Goal: Task Accomplishment & Management: Manage account settings

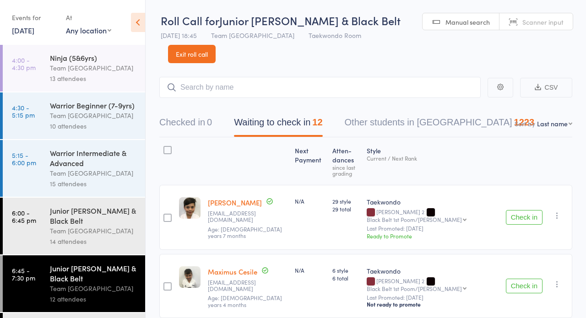
click at [207, 57] on link "Exit roll call" at bounding box center [192, 54] width 48 height 18
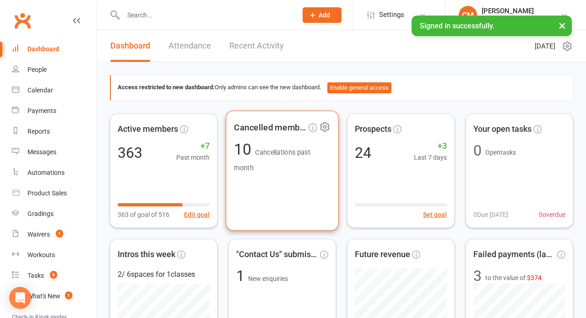
click at [320, 193] on div "Cancelled members 10 Cancellations past month" at bounding box center [282, 170] width 113 height 120
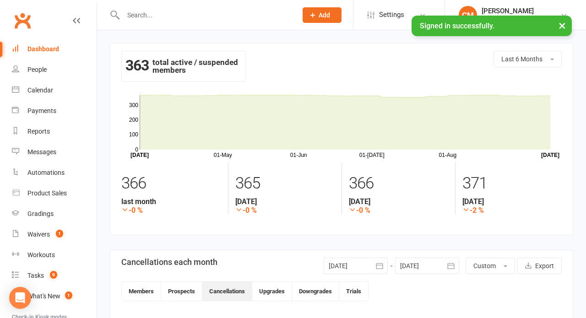
click at [43, 52] on div "Dashboard" at bounding box center [43, 48] width 32 height 7
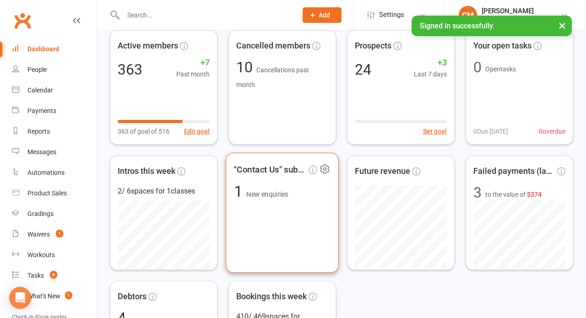
scroll to position [124, 0]
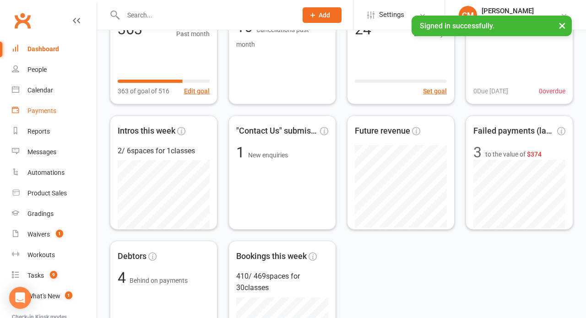
click at [41, 110] on div "Payments" at bounding box center [41, 110] width 29 height 7
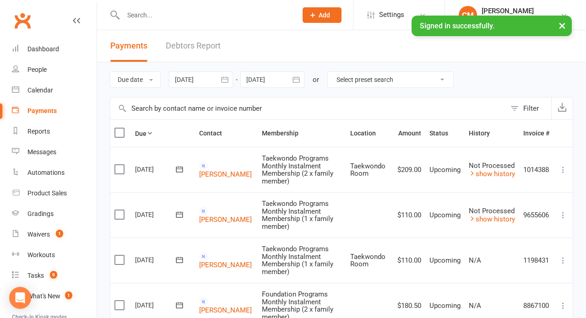
click at [228, 78] on icon "button" at bounding box center [224, 79] width 9 height 9
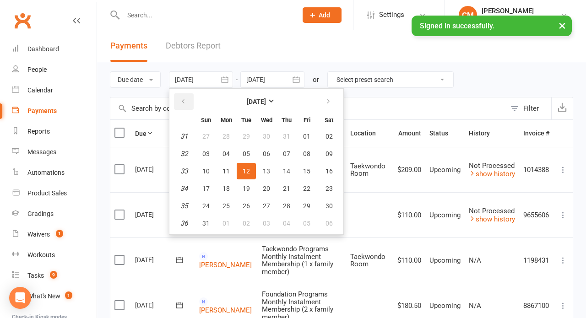
click at [186, 105] on icon "button" at bounding box center [183, 101] width 6 height 7
click at [248, 138] on span "01" at bounding box center [245, 136] width 7 height 7
type input "[DATE]"
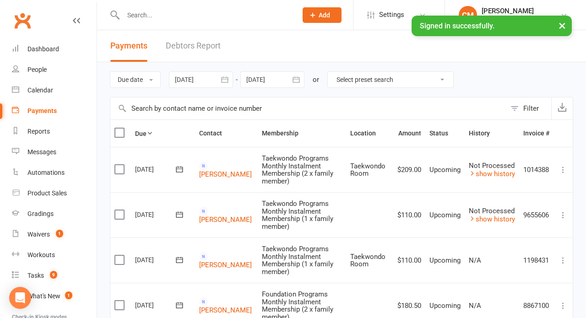
click at [300, 81] on icon "button" at bounding box center [295, 79] width 9 height 9
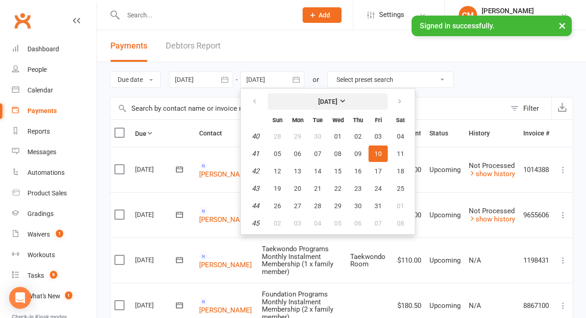
click at [359, 102] on button "[DATE]" at bounding box center [328, 101] width 120 height 16
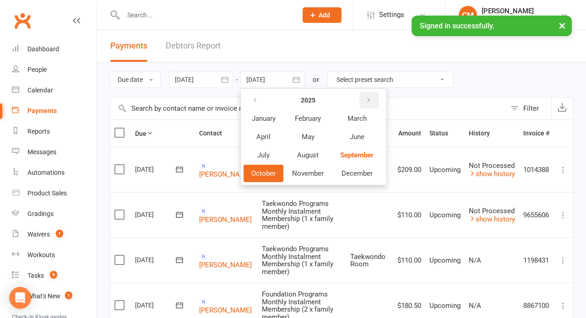
click at [374, 100] on button "button" at bounding box center [369, 100] width 20 height 16
click at [354, 136] on span "June" at bounding box center [356, 137] width 15 height 8
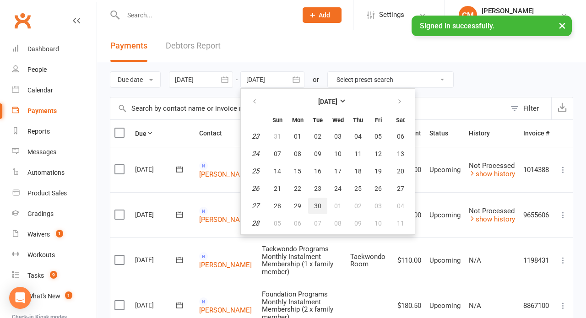
click at [320, 205] on span "30" at bounding box center [317, 205] width 7 height 7
type input "[DATE]"
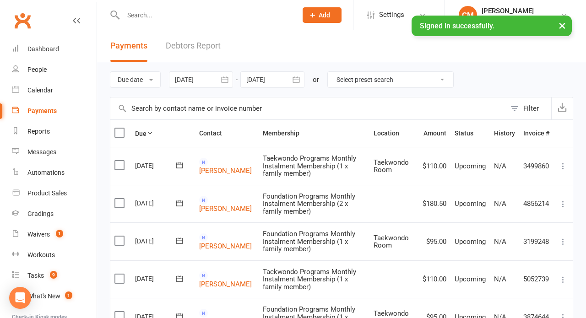
click at [226, 77] on icon "button" at bounding box center [224, 79] width 9 height 9
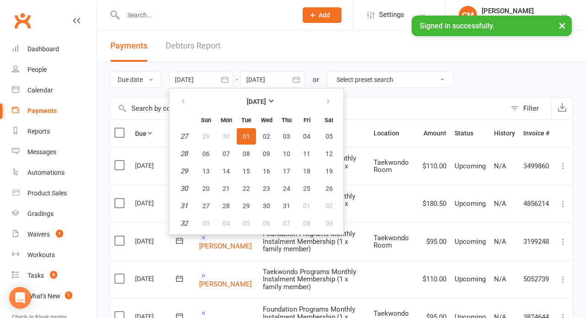
click at [215, 77] on div at bounding box center [201, 79] width 64 height 16
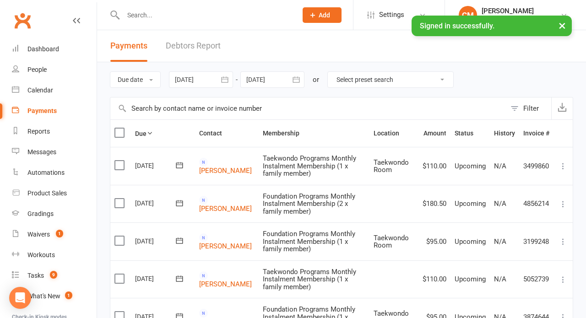
click at [212, 76] on div at bounding box center [201, 79] width 64 height 16
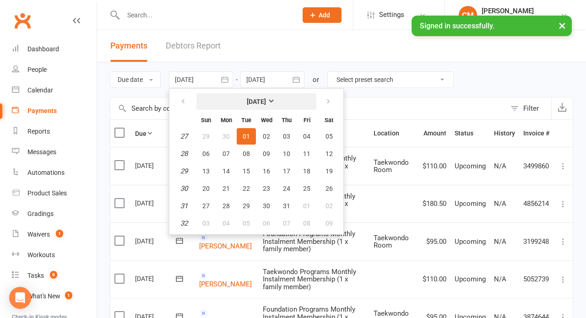
click at [266, 101] on strong "[DATE]" at bounding box center [256, 101] width 19 height 7
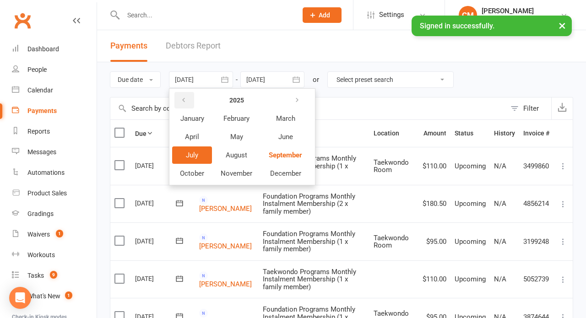
click at [187, 98] on icon "button" at bounding box center [183, 100] width 6 height 7
click at [197, 156] on span "July" at bounding box center [192, 155] width 12 height 8
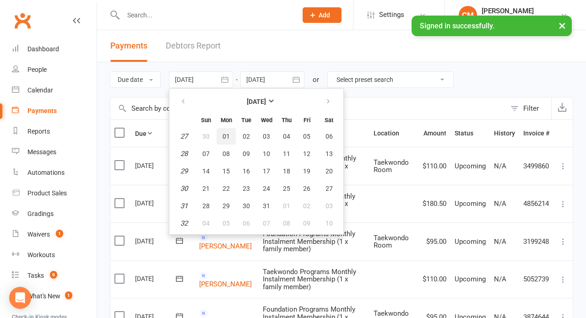
click at [227, 133] on span "01" at bounding box center [225, 136] width 7 height 7
type input "01 Jul 2024"
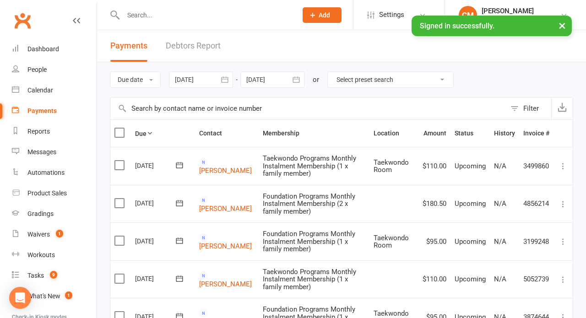
click at [290, 77] on button "button" at bounding box center [296, 79] width 16 height 16
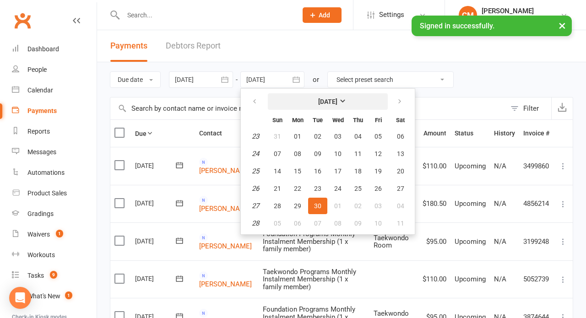
click at [322, 98] on strong "[DATE]" at bounding box center [327, 101] width 19 height 7
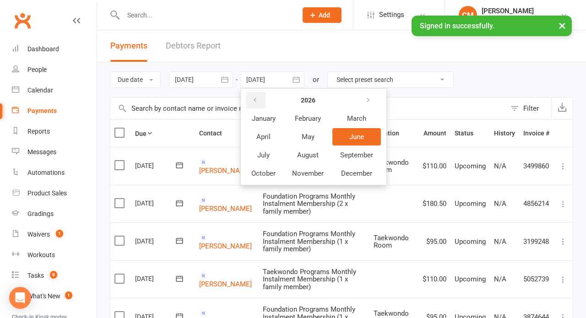
click at [258, 101] on icon "button" at bounding box center [255, 100] width 6 height 7
click at [359, 134] on span "June" at bounding box center [356, 137] width 15 height 8
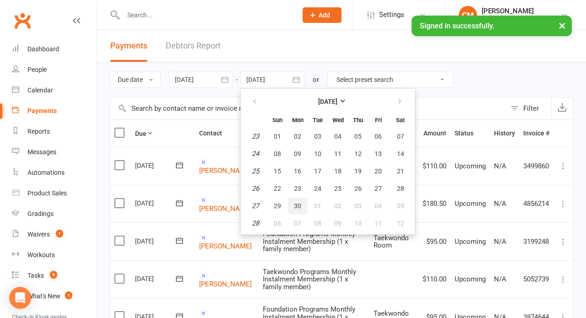
click at [300, 206] on span "30" at bounding box center [297, 205] width 7 height 7
type input "30 Jun 2025"
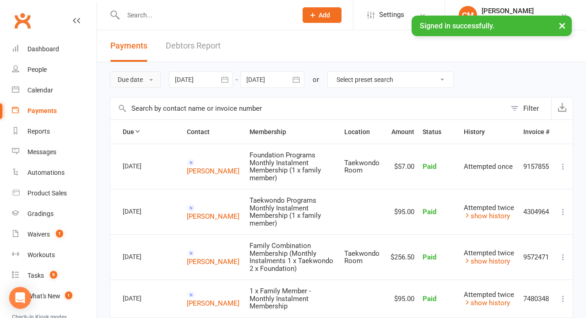
click at [155, 78] on button "Due date" at bounding box center [135, 79] width 51 height 16
click at [481, 70] on div "Due date Due date Date paid Date failed Date settled 01 Jul 2024 July 2024 Sun …" at bounding box center [341, 79] width 463 height 35
click at [433, 132] on th "Status" at bounding box center [438, 132] width 41 height 24
click at [431, 135] on th "Status" at bounding box center [438, 132] width 41 height 24
click at [518, 104] on button "Filter" at bounding box center [527, 108] width 45 height 22
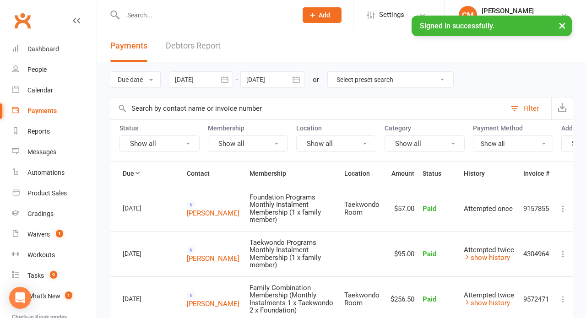
click at [183, 142] on button "Show all" at bounding box center [159, 143] width 80 height 16
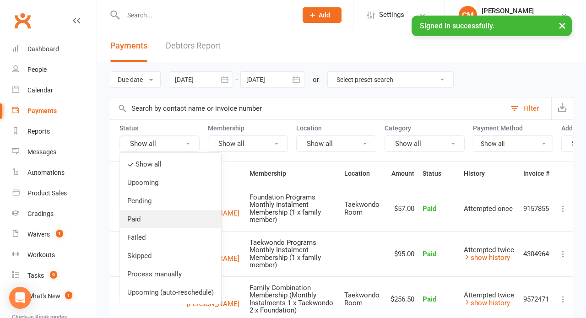
click at [153, 216] on link "Paid" at bounding box center [170, 219] width 101 height 18
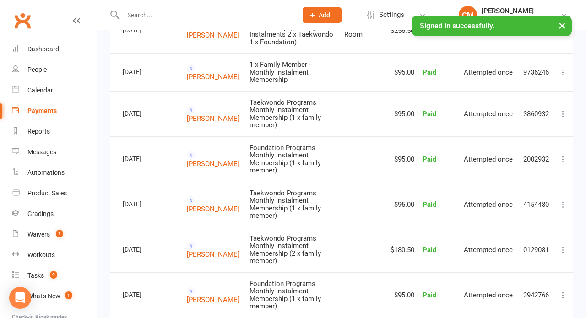
scroll to position [985, 0]
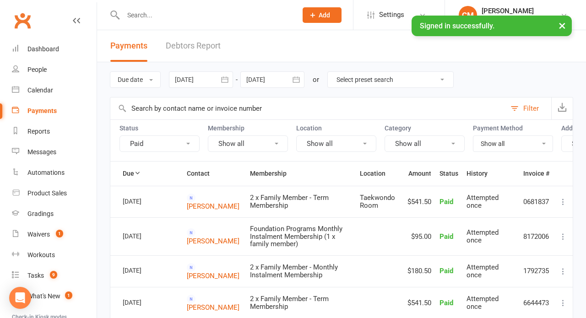
scroll to position [0, 0]
click at [225, 77] on icon "button" at bounding box center [224, 79] width 7 height 6
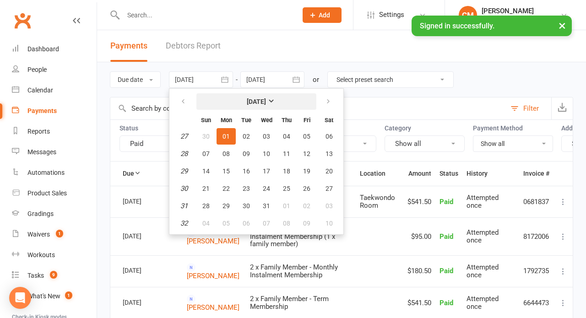
click at [266, 99] on strong "July 2024" at bounding box center [256, 101] width 19 height 7
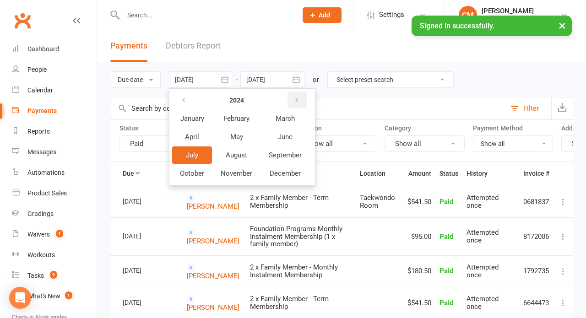
click at [300, 99] on icon "button" at bounding box center [296, 100] width 6 height 7
click at [203, 154] on button "July" at bounding box center [192, 154] width 40 height 17
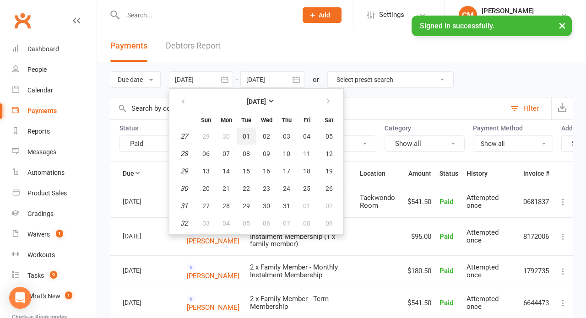
click at [247, 136] on span "01" at bounding box center [245, 136] width 7 height 7
type input "[DATE]"
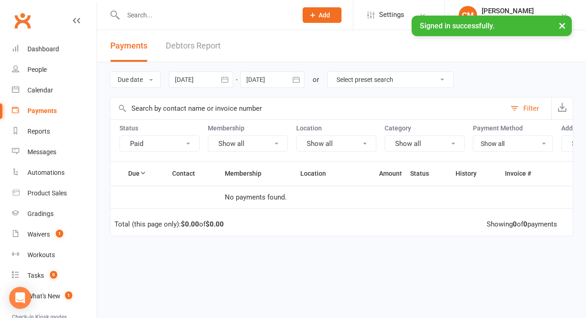
click at [301, 78] on icon "button" at bounding box center [295, 79] width 9 height 9
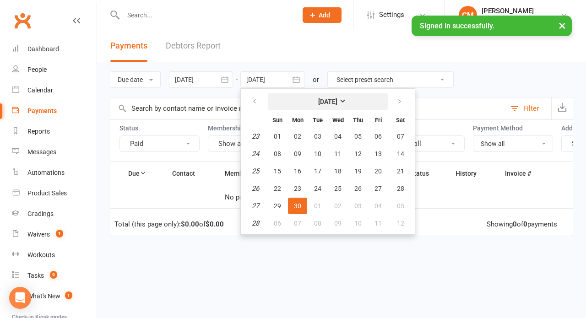
click at [337, 102] on strong "June 2025" at bounding box center [327, 101] width 19 height 7
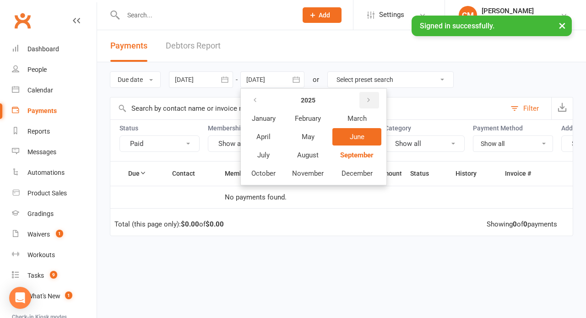
click at [375, 96] on button "button" at bounding box center [369, 100] width 20 height 16
click at [361, 135] on span "June" at bounding box center [356, 137] width 15 height 8
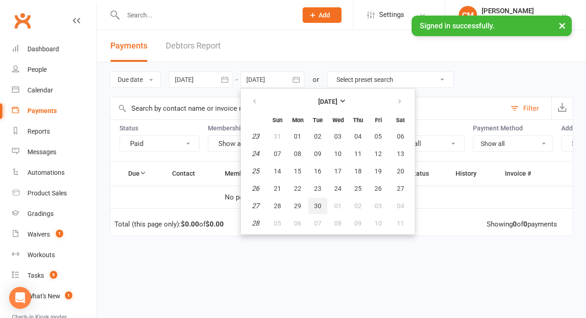
click at [319, 204] on span "30" at bounding box center [317, 205] width 7 height 7
type input "[DATE]"
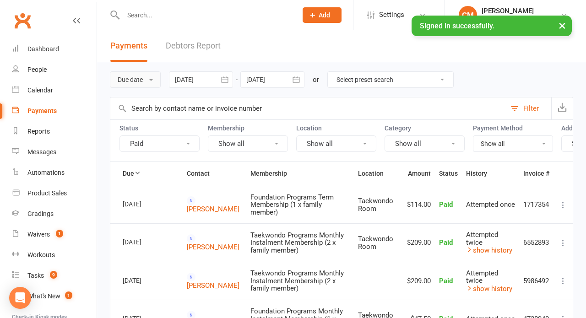
click at [139, 81] on button "Due date" at bounding box center [135, 79] width 51 height 16
click at [285, 102] on input "text" at bounding box center [307, 108] width 395 height 22
click at [155, 145] on button "Paid" at bounding box center [159, 143] width 80 height 16
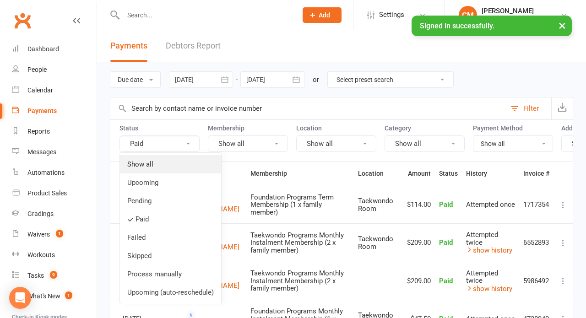
click at [150, 161] on link "Show all" at bounding box center [170, 164] width 101 height 18
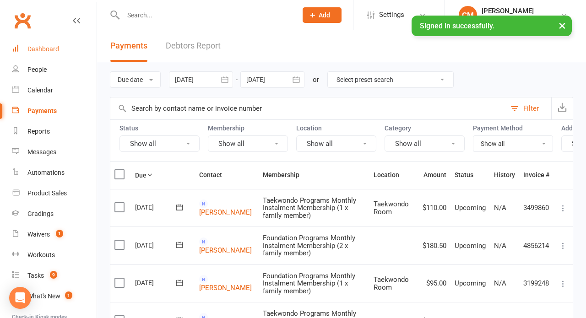
click at [43, 47] on div "Dashboard" at bounding box center [43, 48] width 32 height 7
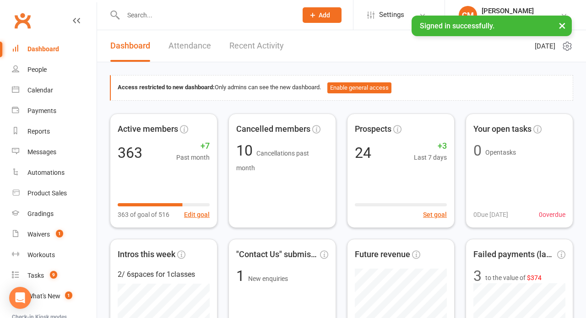
click at [564, 27] on button "×" at bounding box center [561, 26] width 16 height 20
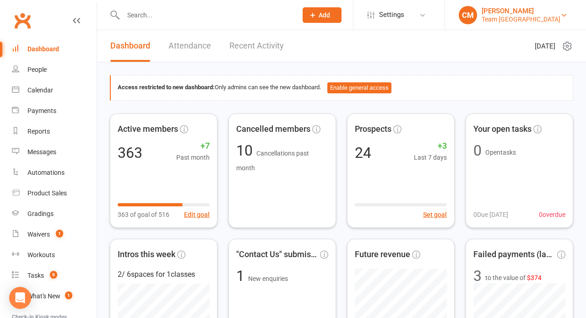
click at [551, 17] on div "Team Carlo Airport West" at bounding box center [520, 19] width 79 height 8
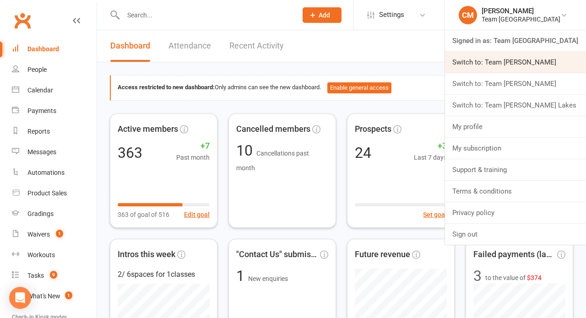
click at [530, 64] on link "Switch to: Team [PERSON_NAME]" at bounding box center [515, 62] width 141 height 21
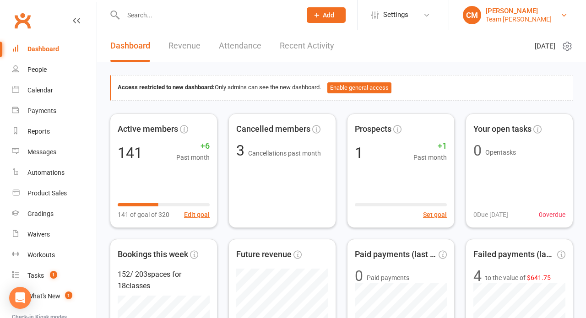
click at [537, 16] on div "Team Carlo Ivanhoe" at bounding box center [518, 19] width 66 height 8
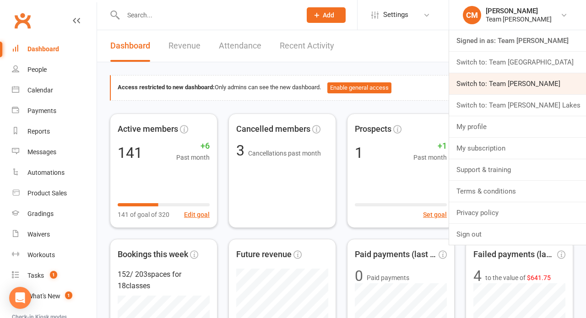
click at [544, 91] on link "Switch to: Team [PERSON_NAME]" at bounding box center [517, 83] width 137 height 21
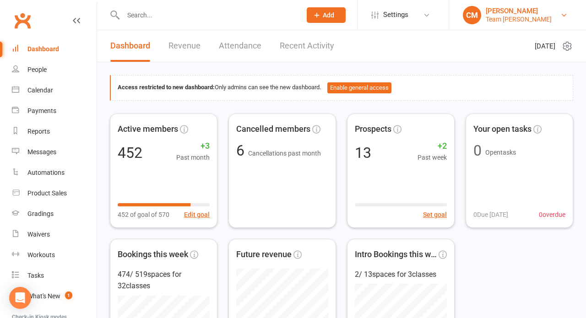
click at [535, 20] on div "Team [PERSON_NAME]" at bounding box center [518, 19] width 66 height 8
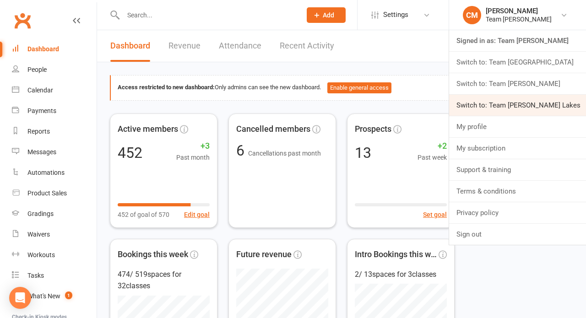
click at [524, 107] on link "Switch to: Team [PERSON_NAME] Lakes" at bounding box center [517, 105] width 137 height 21
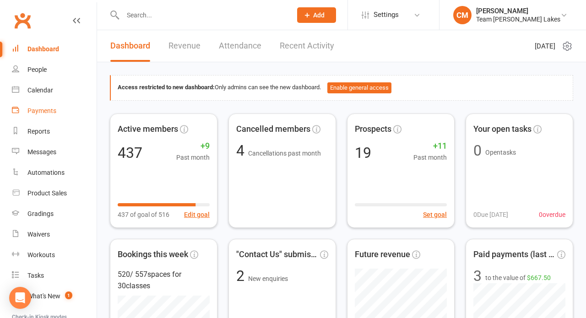
click at [48, 108] on div "Payments" at bounding box center [41, 110] width 29 height 7
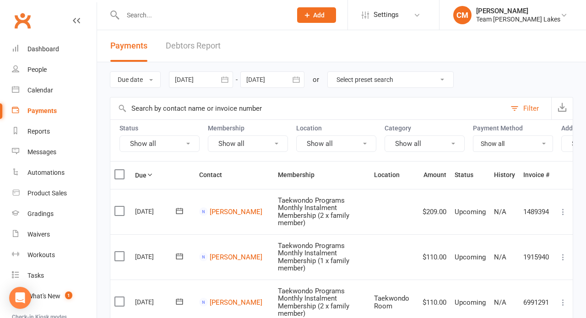
click at [226, 79] on icon "button" at bounding box center [224, 79] width 7 height 6
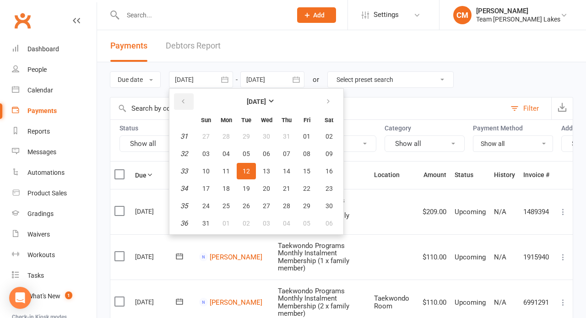
click at [186, 98] on icon "button" at bounding box center [183, 101] width 6 height 7
click at [249, 141] on button "01" at bounding box center [245, 136] width 19 height 16
type input "[DATE]"
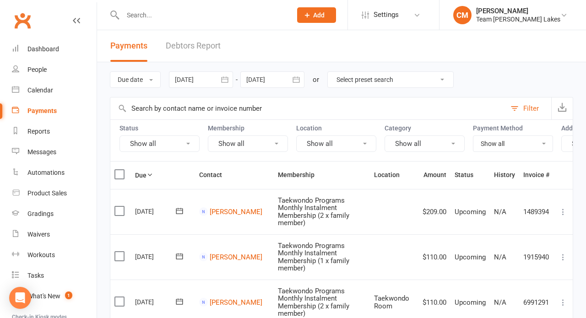
click at [300, 86] on button "button" at bounding box center [296, 79] width 16 height 16
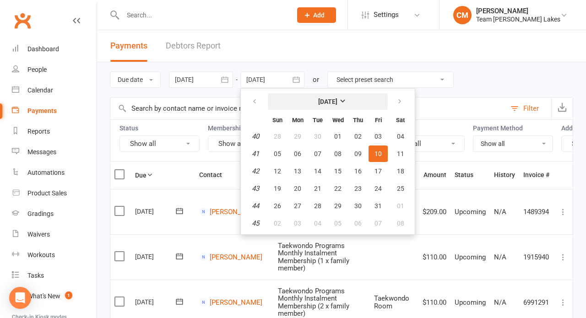
click at [337, 101] on strong "[DATE]" at bounding box center [327, 101] width 19 height 7
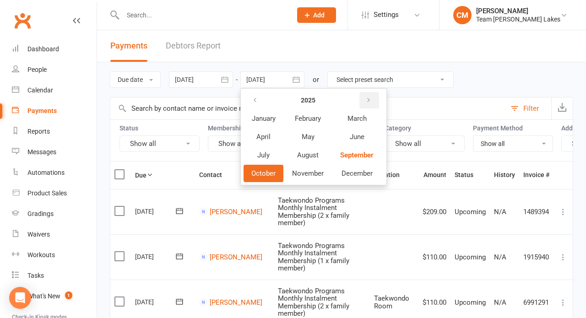
click at [371, 102] on icon "button" at bounding box center [368, 100] width 6 height 7
click at [356, 140] on span "June" at bounding box center [356, 137] width 15 height 8
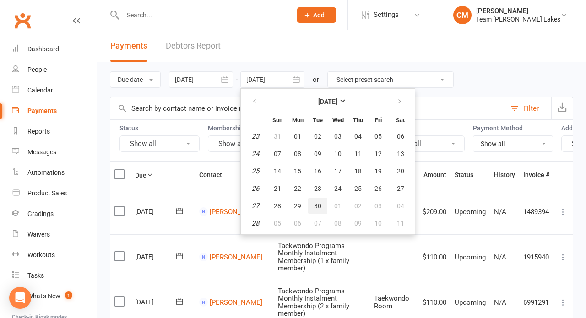
click at [319, 205] on span "30" at bounding box center [317, 205] width 7 height 7
type input "[DATE]"
